Goal: Information Seeking & Learning: Compare options

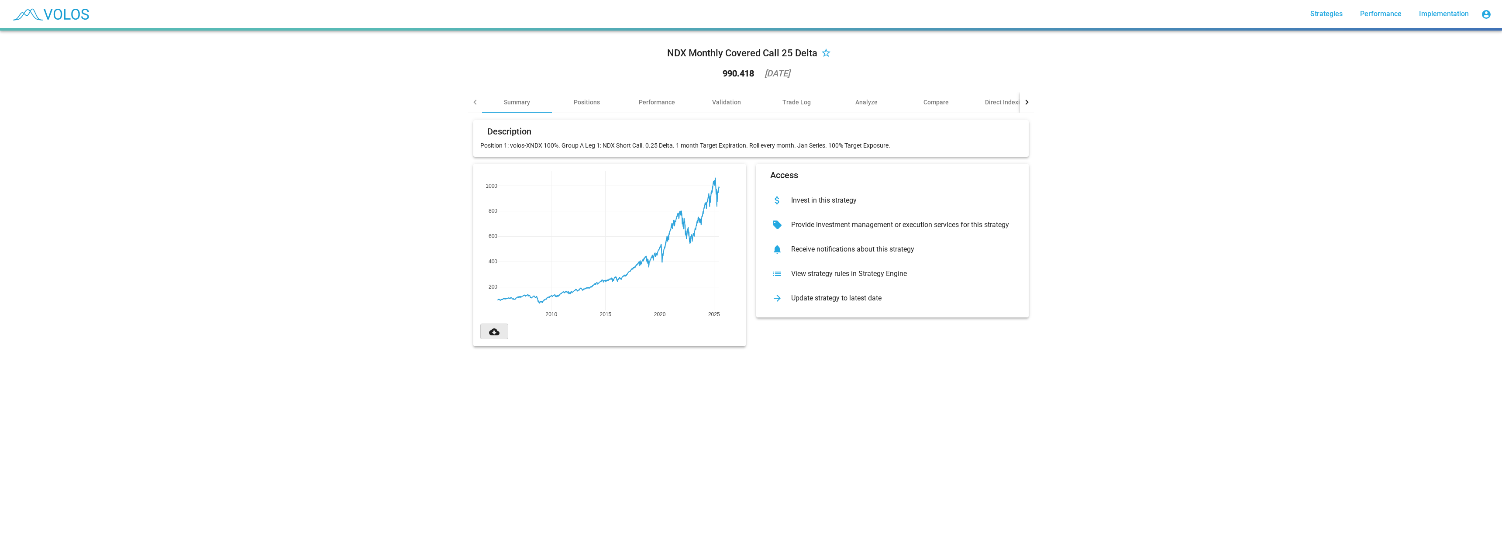
click at [499, 334] on button "cloud_download" at bounding box center [494, 332] width 28 height 16
click at [729, 102] on div "Validation" at bounding box center [726, 102] width 29 height 9
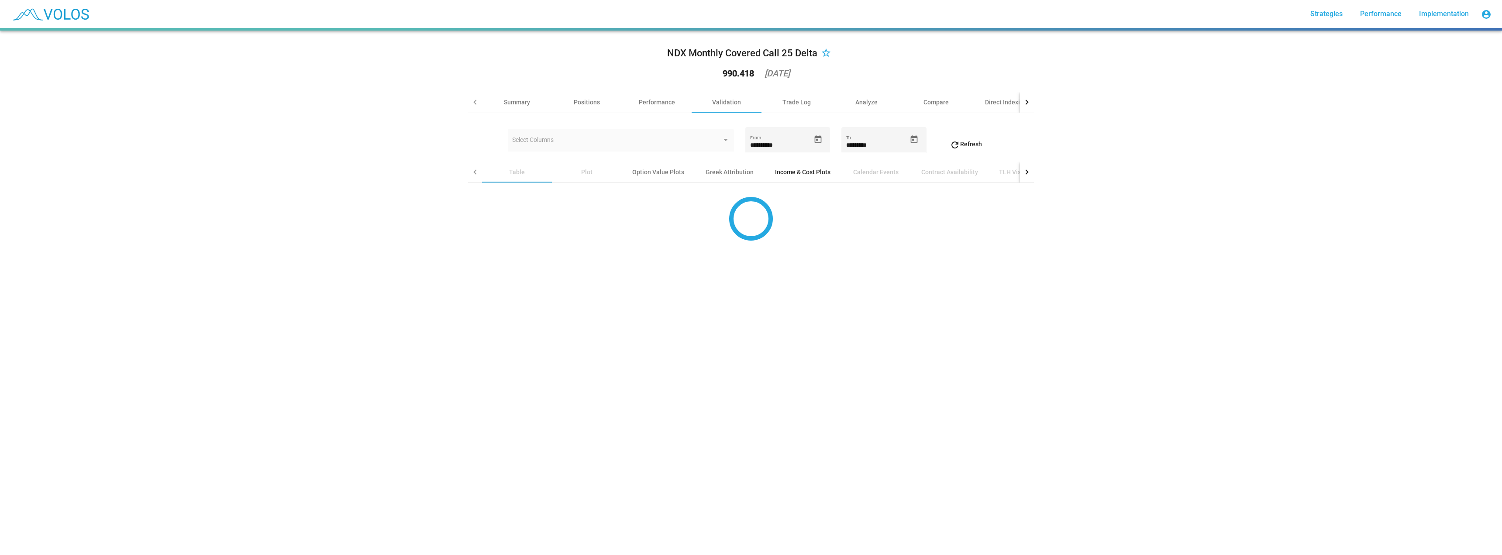
click at [790, 177] on div "Income & Cost Plots" at bounding box center [802, 172] width 76 height 21
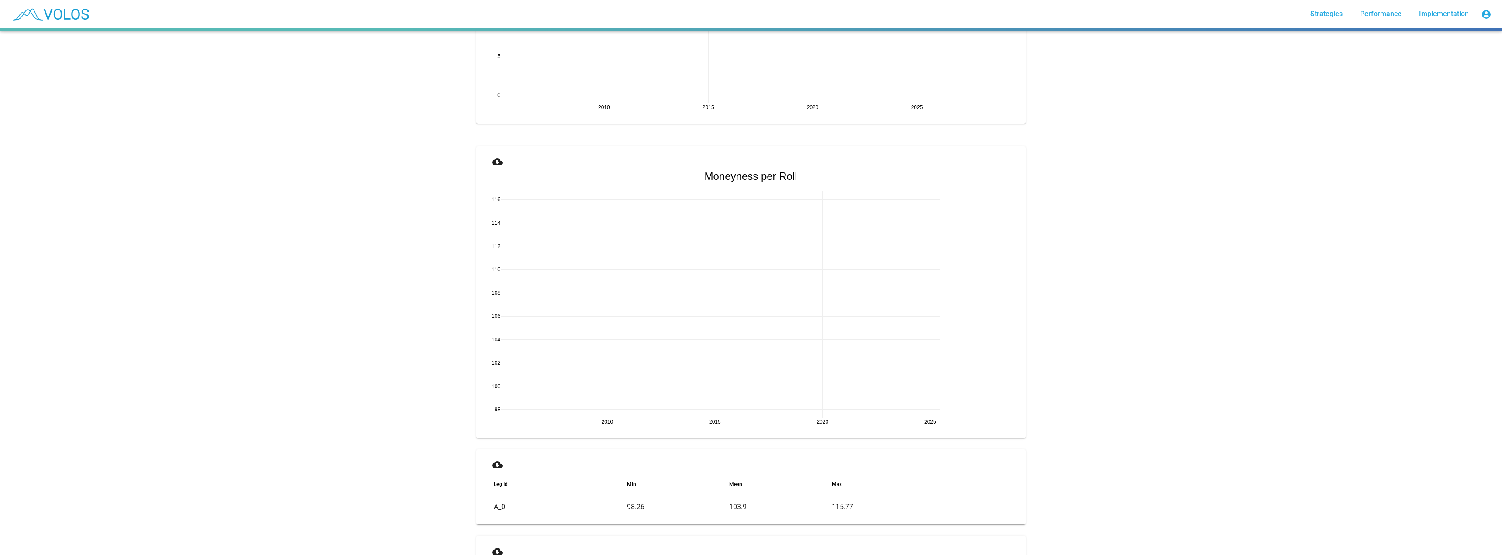
scroll to position [1572, 0]
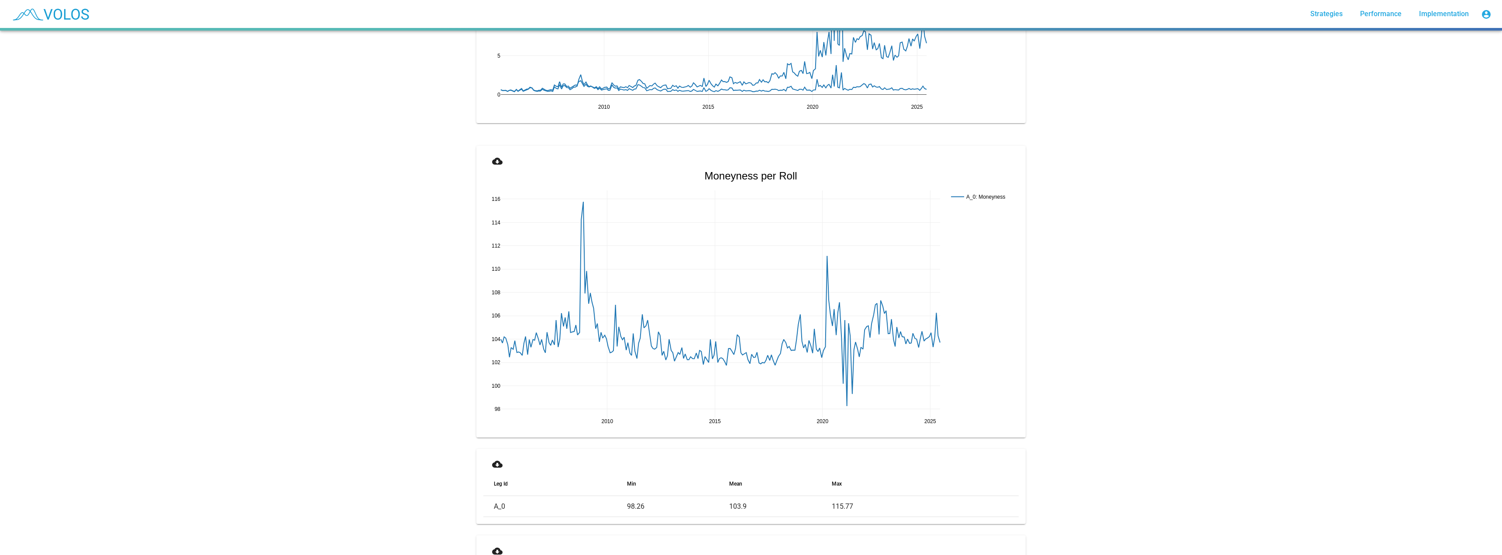
click at [499, 164] on mat-icon "cloud_download" at bounding box center [497, 161] width 10 height 10
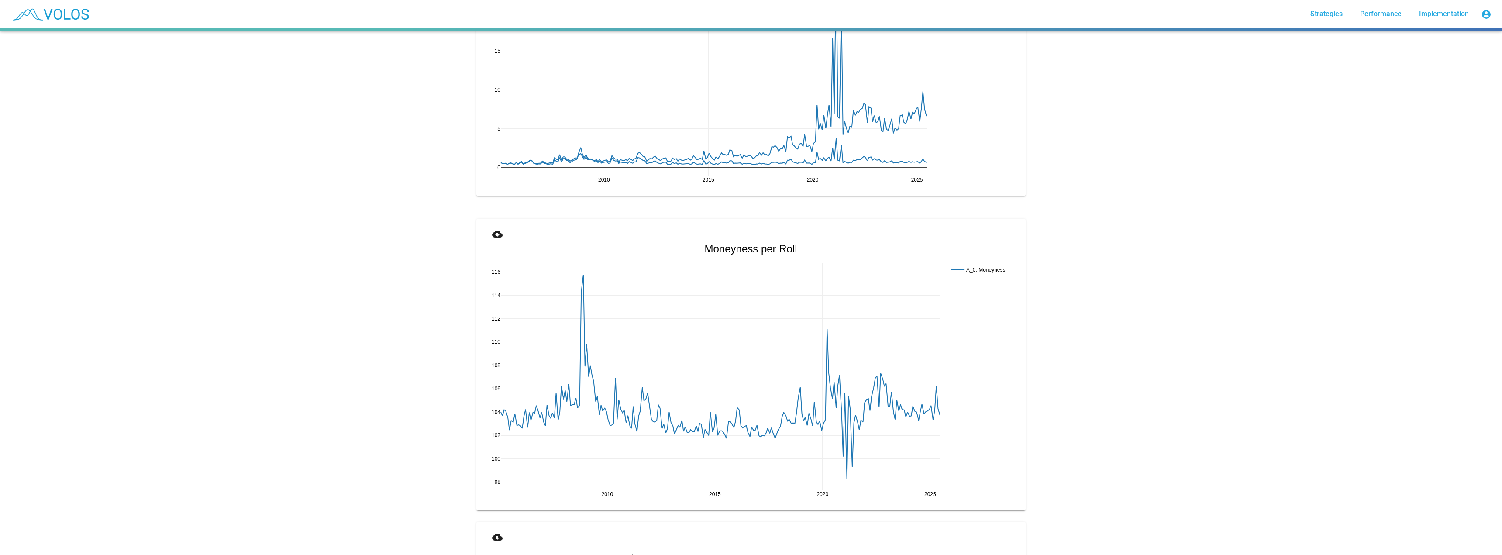
scroll to position [1353, 0]
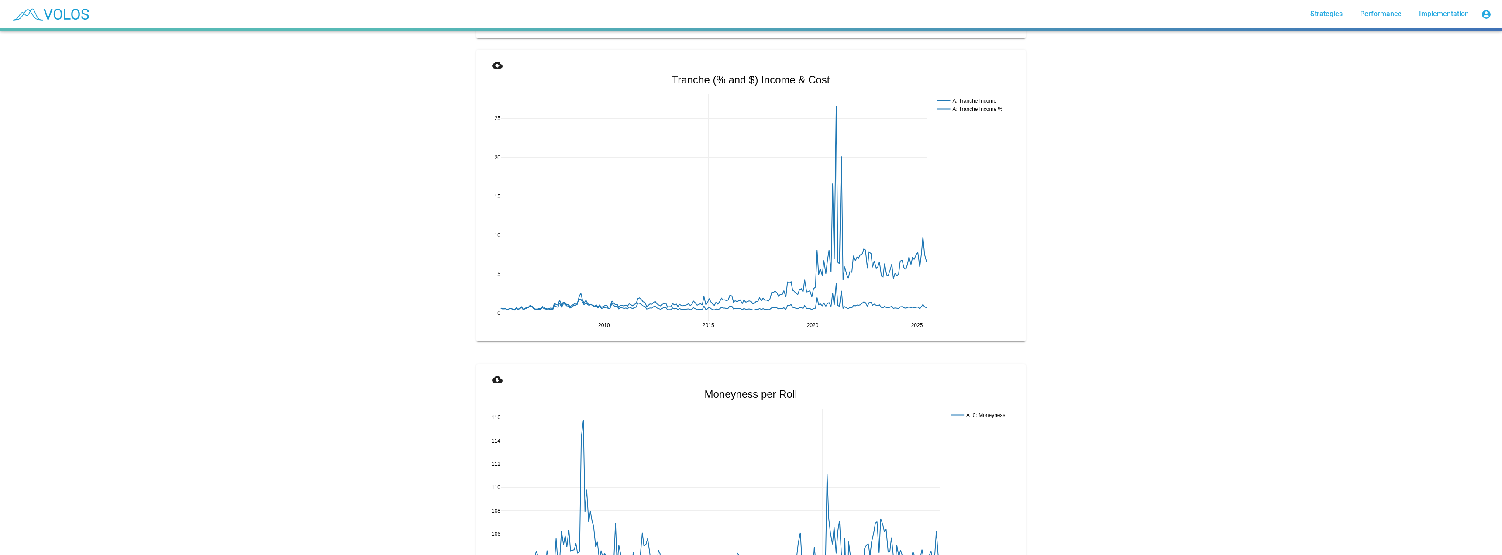
click at [1071, 274] on div "**********" at bounding box center [751, 293] width 1502 height 524
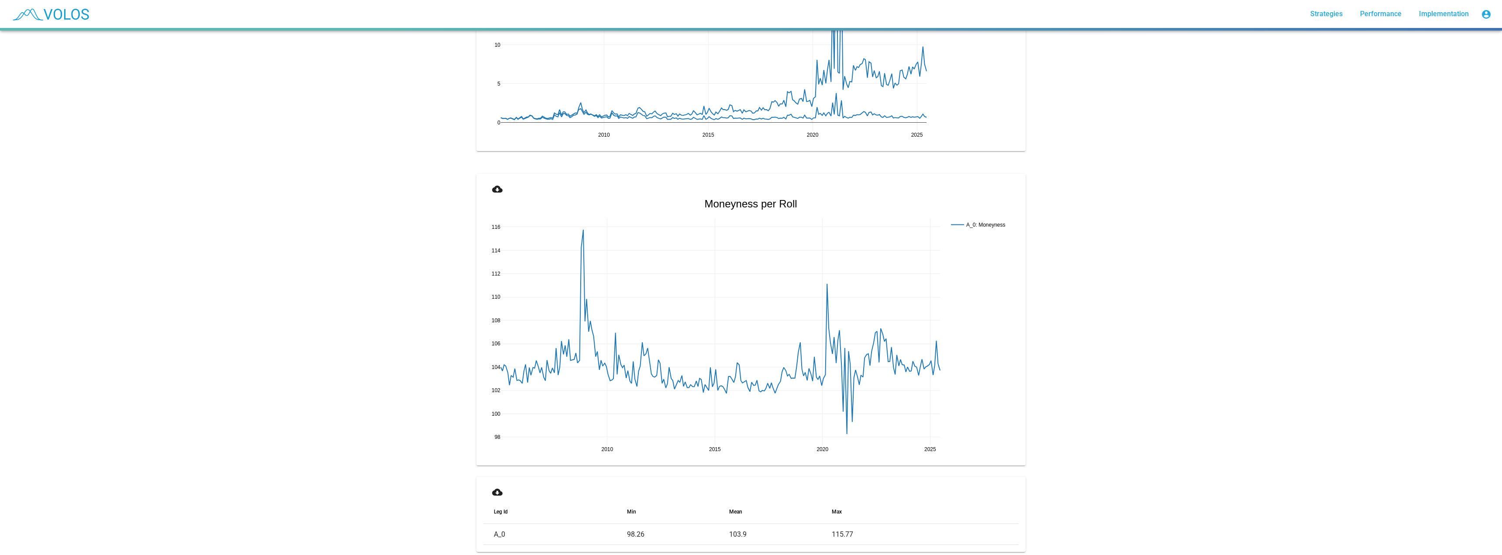
scroll to position [1572, 0]
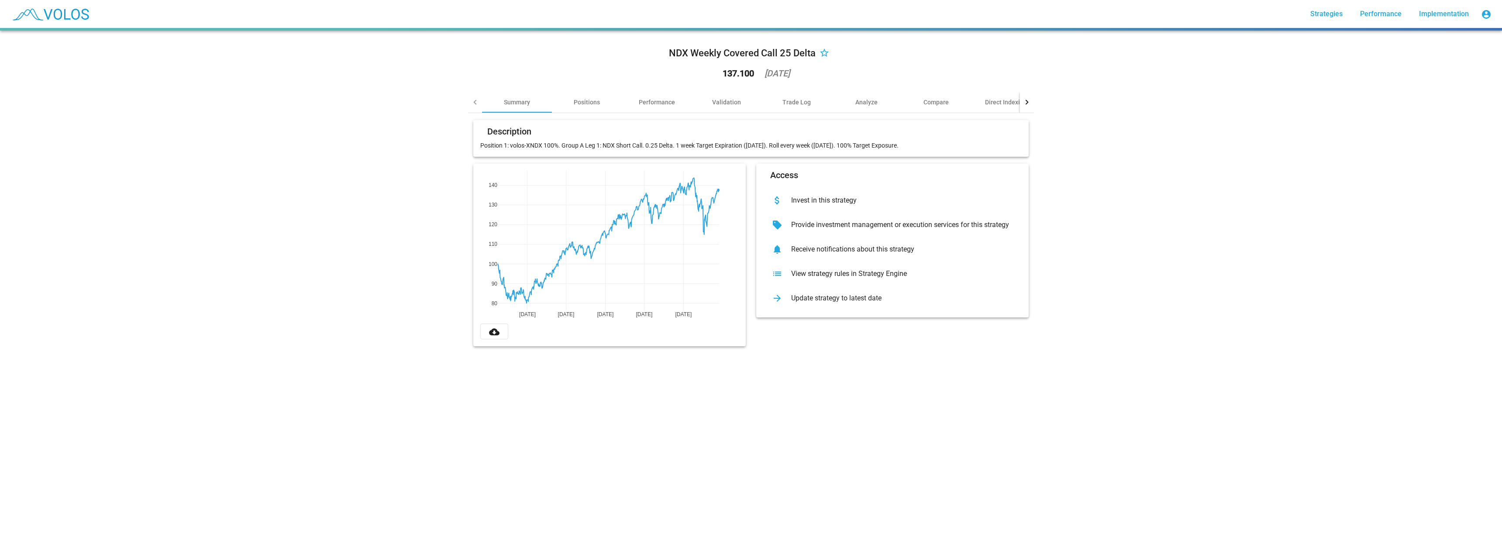
click at [493, 333] on mat-icon "cloud_download" at bounding box center [494, 332] width 10 height 10
click at [496, 332] on button "cloud_download" at bounding box center [494, 332] width 28 height 16
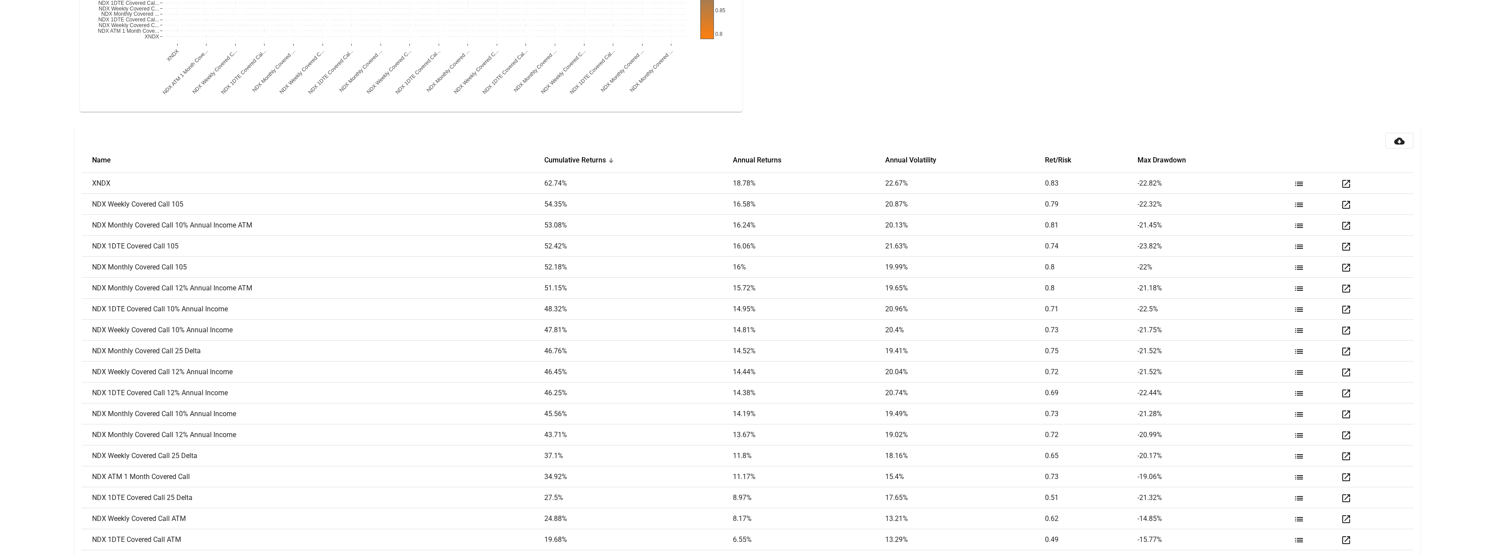
scroll to position [1064, 0]
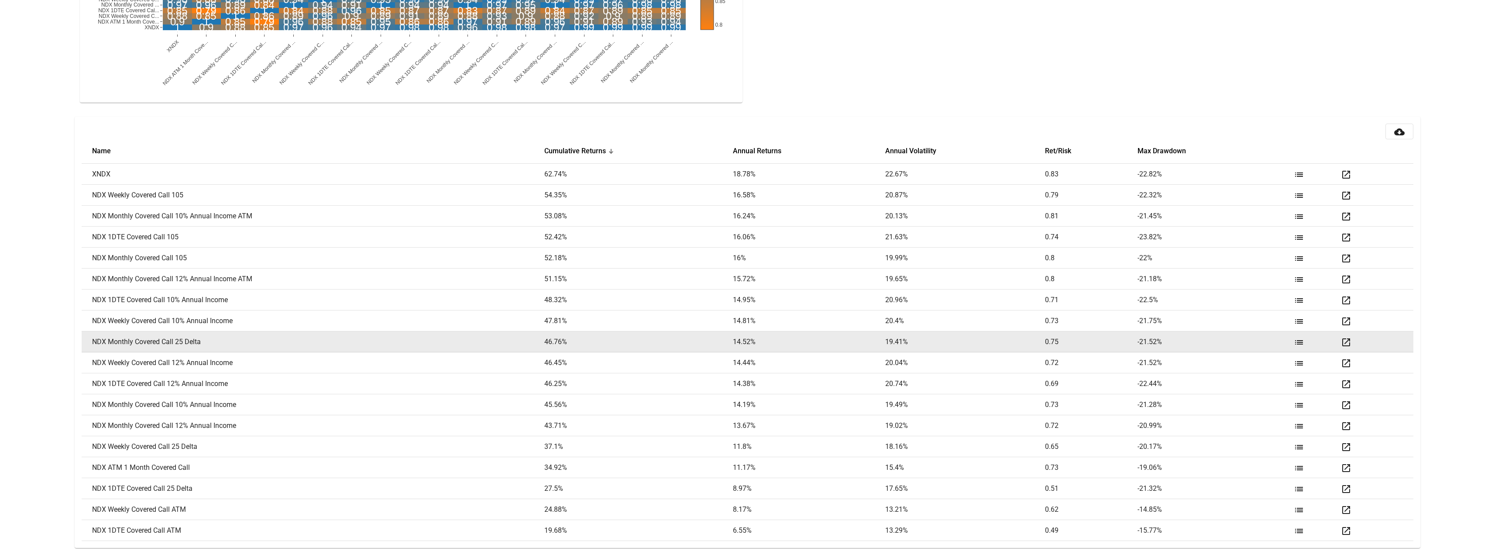
click at [1348, 341] on mat-icon "open_in_new" at bounding box center [1346, 342] width 10 height 10
